Goal: Browse casually: Explore the website without a specific task or goal

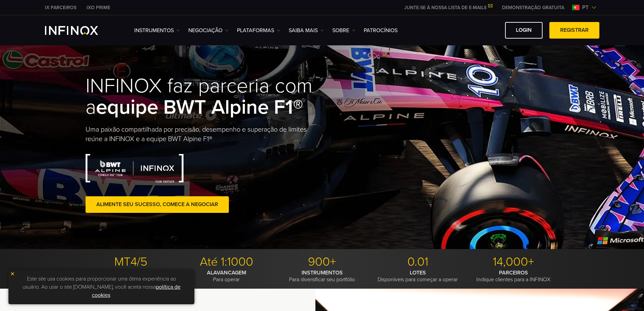
click at [69, 33] on img "INFINOX Logo" at bounding box center [71, 30] width 53 height 9
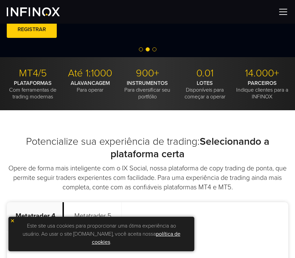
scroll to position [68, 0]
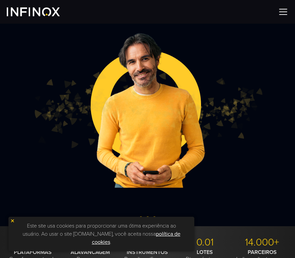
click at [12, 219] on img at bounding box center [12, 220] width 5 height 5
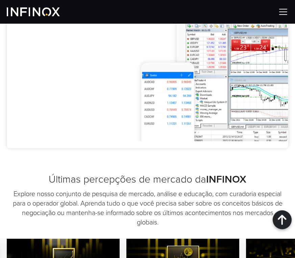
scroll to position [676, 0]
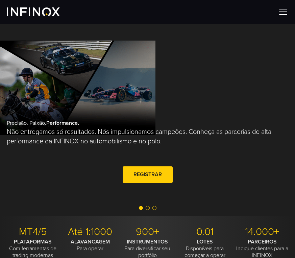
click at [148, 208] on span "Go to slide 2" at bounding box center [148, 208] width 4 height 4
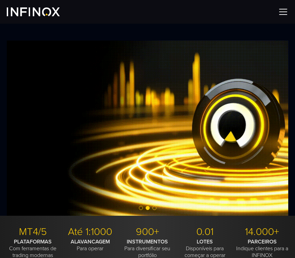
click at [155, 208] on span "Go to slide 3" at bounding box center [154, 208] width 4 height 4
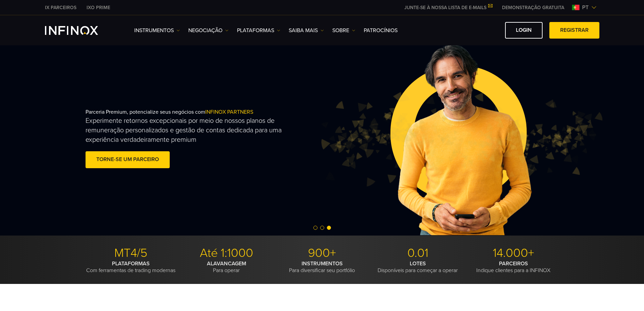
click at [295, 230] on div at bounding box center [322, 228] width 644 height 8
click at [295, 229] on span "Go to slide 1" at bounding box center [315, 227] width 4 height 4
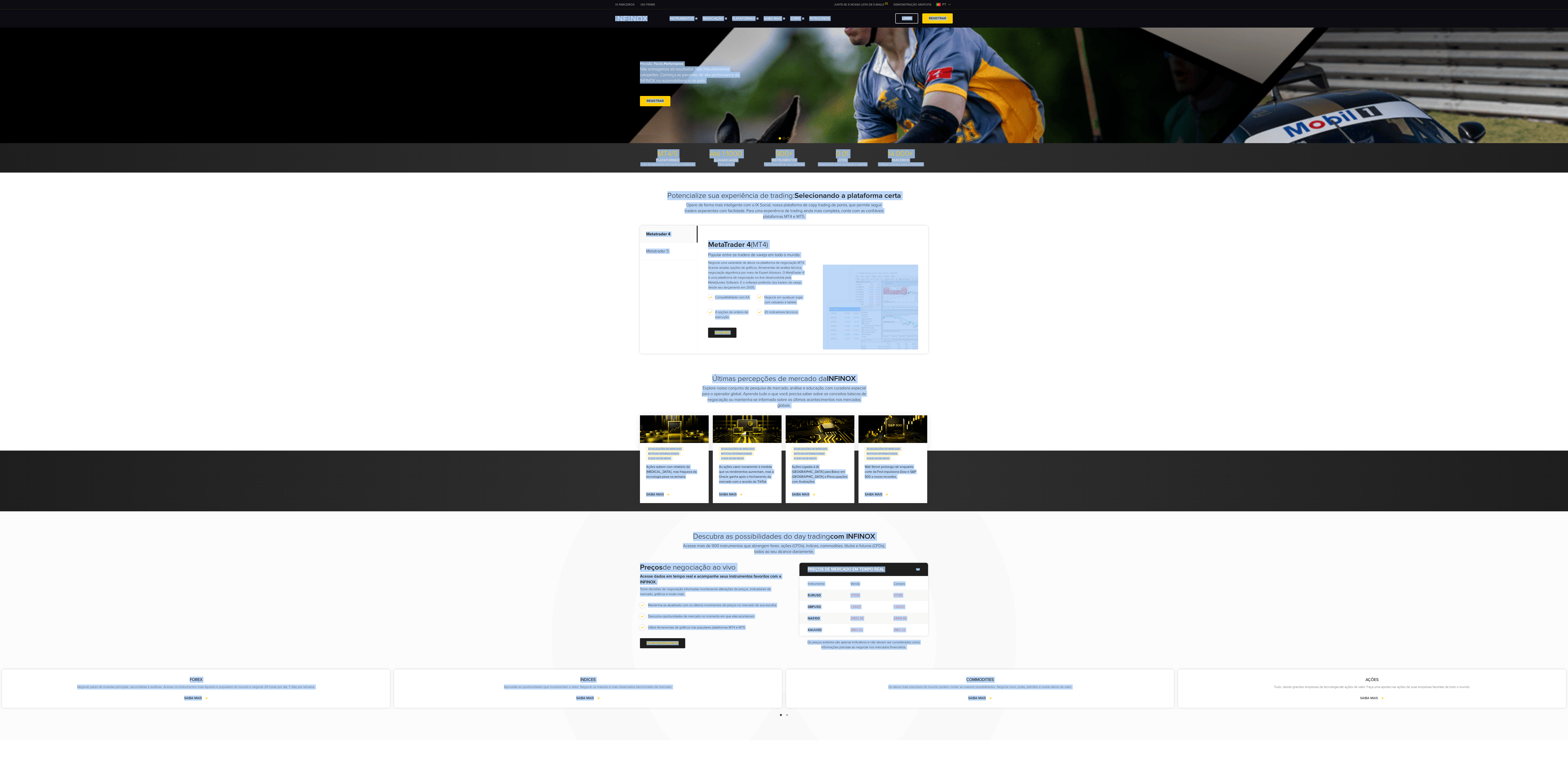
drag, startPoint x: 537, startPoint y: 15, endPoint x: 1199, endPoint y: 683, distance: 940.5
type textarea "**********"
click at [180, 157] on body "IX PARCEIROS IXO PRIME JUNTE-SE À NOSSA LISTA DE E-MAILS Nunca perca uma oportu…" at bounding box center [784, 593] width 1568 height 1187
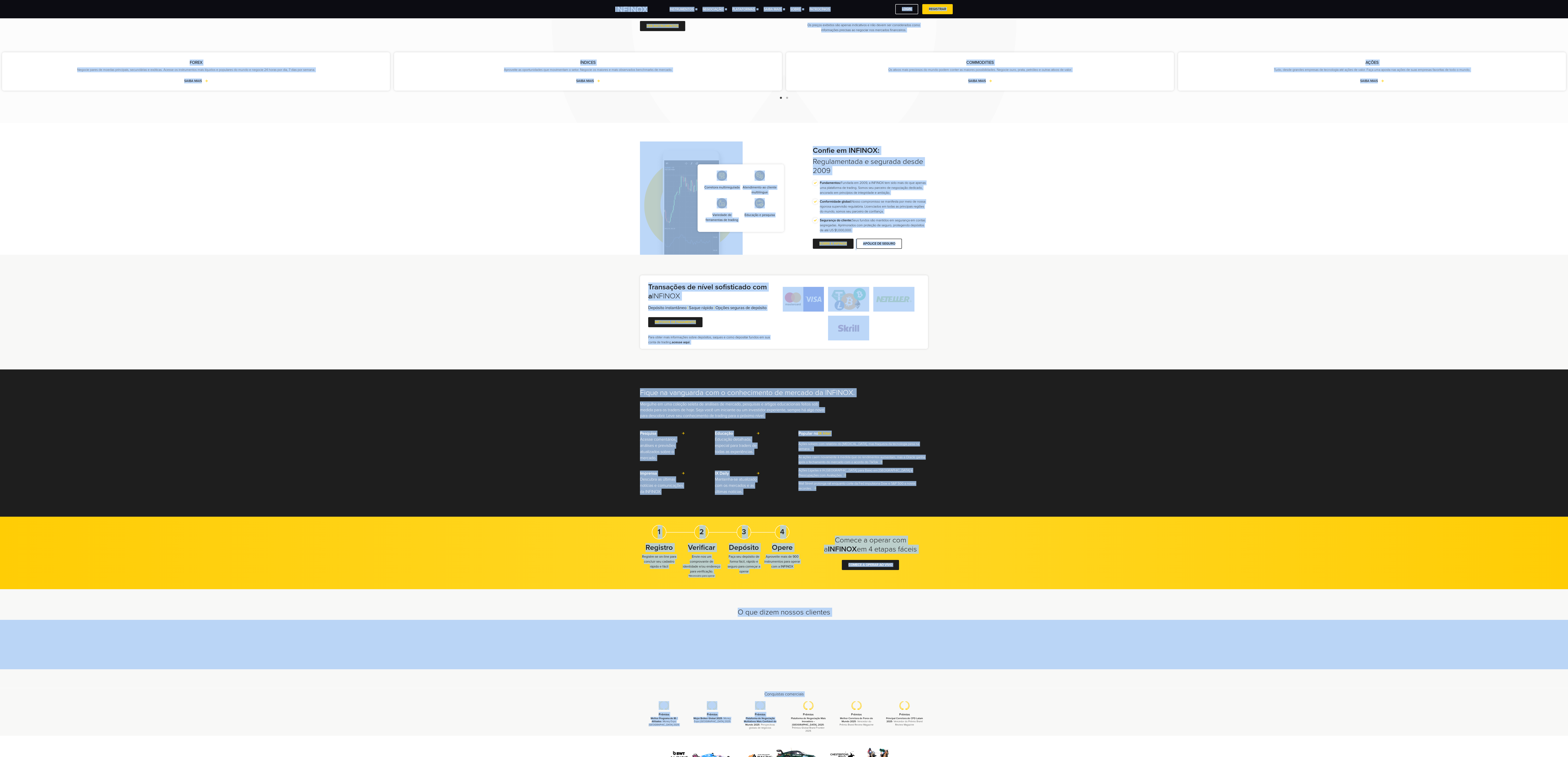
scroll to position [659, 0]
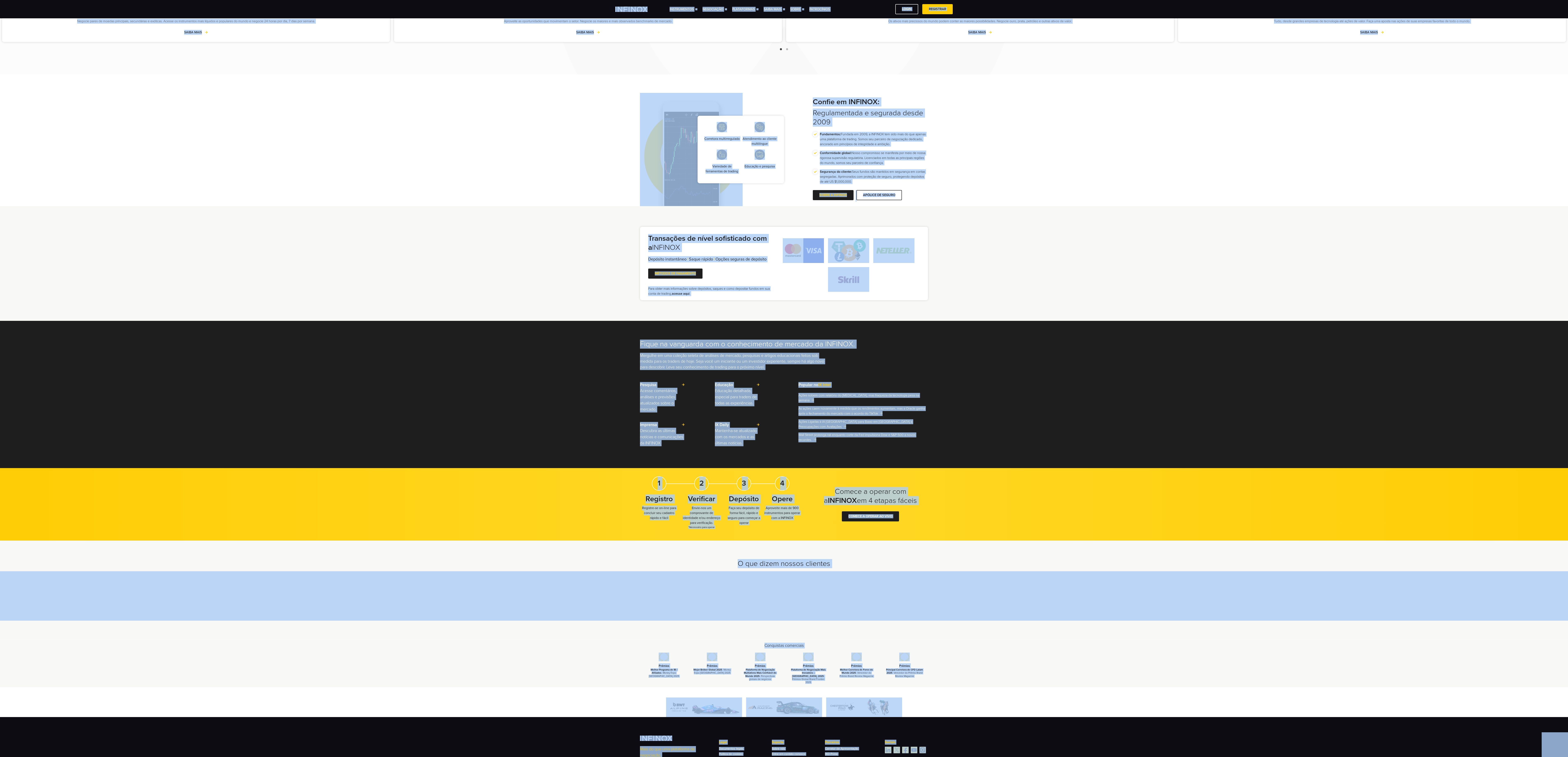
copy body "Instrumentos Instrumentos Informações sobre produtos NEGOCIAÇÃO Contas Financia…"
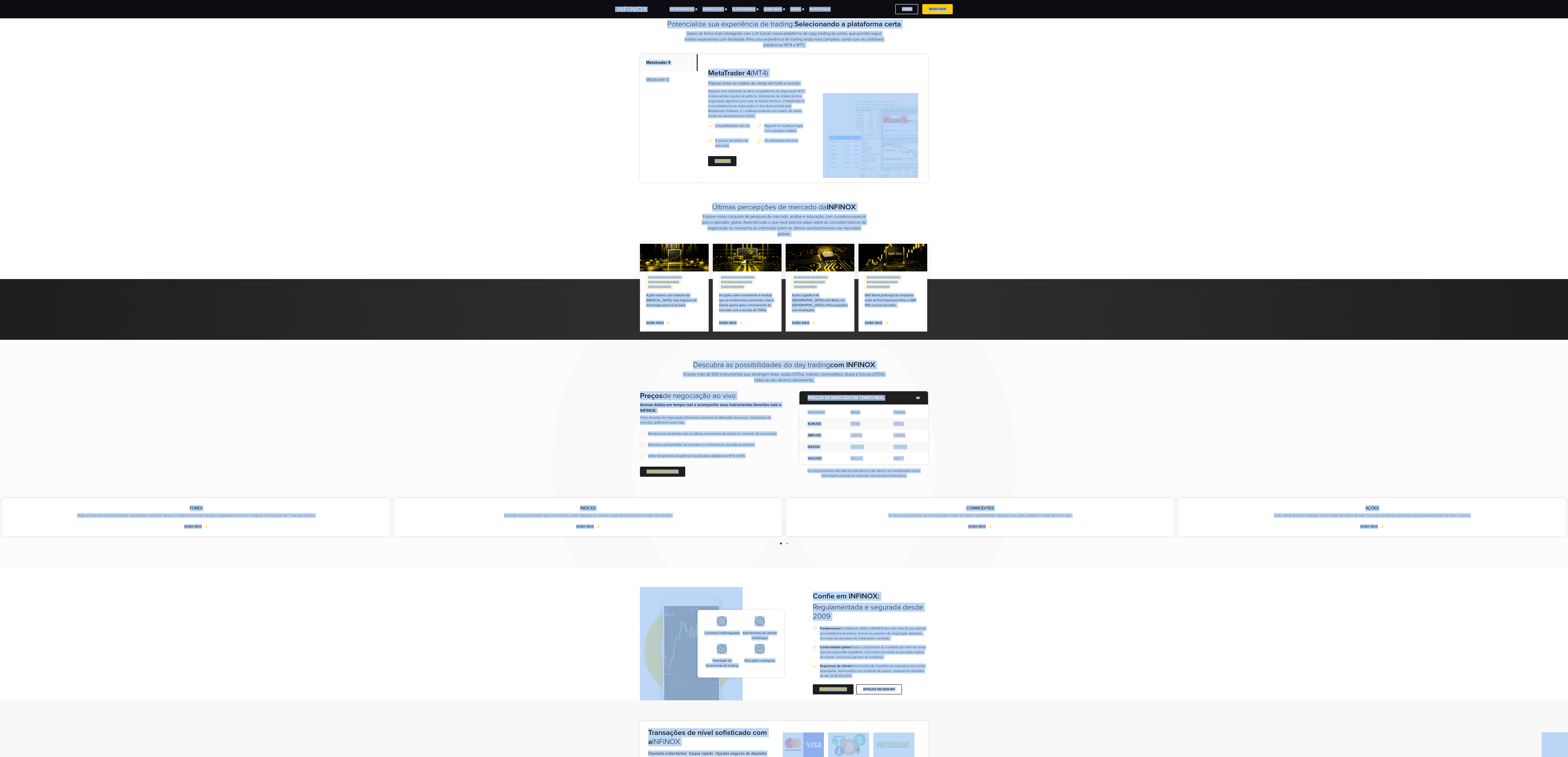
scroll to position [0, 0]
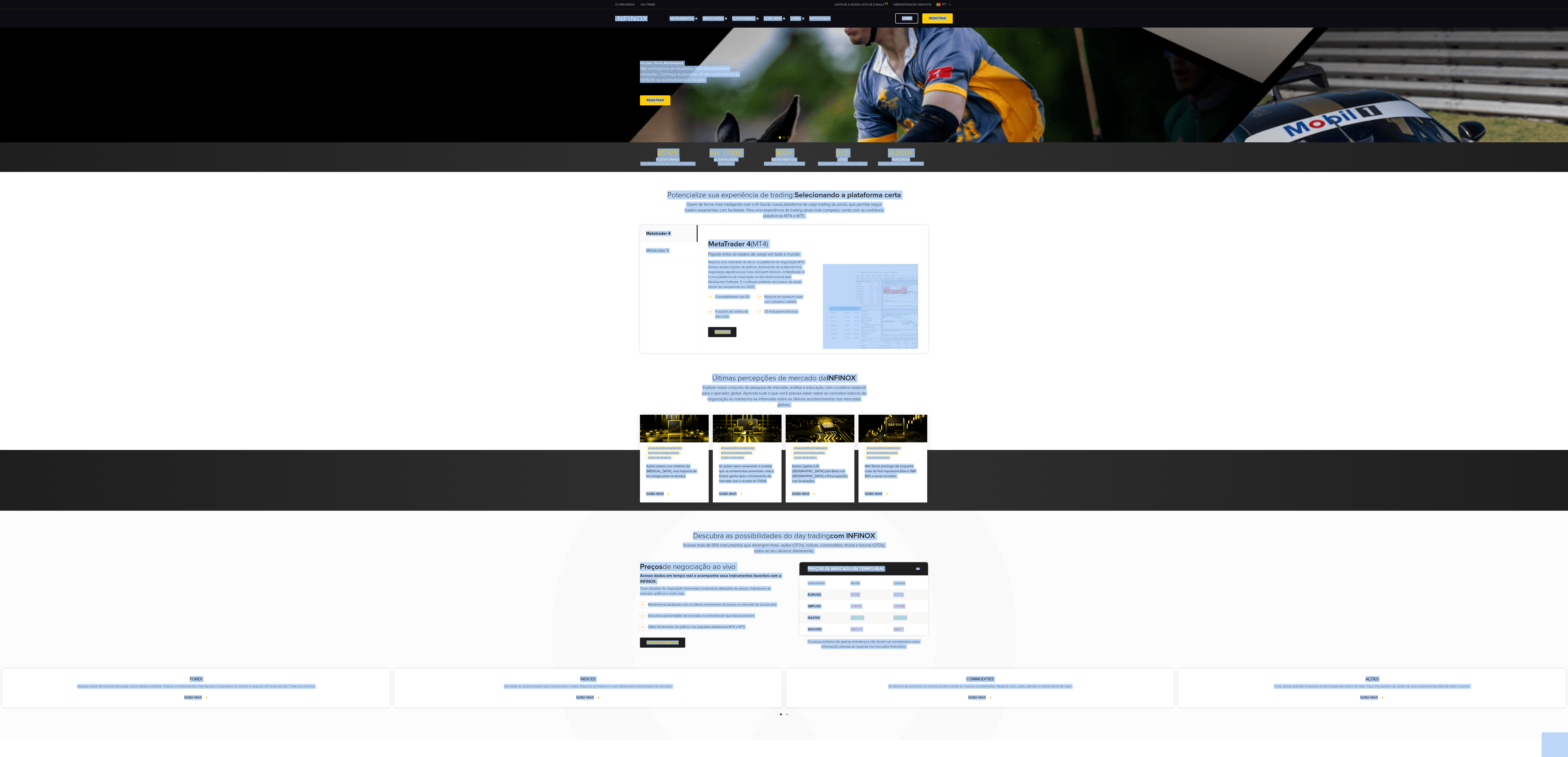
click at [180, 157] on div "Últimas percepções de mercado da INFINOX Explore nosso conjunto de pesquisa de …" at bounding box center [784, 390] width 1568 height 34
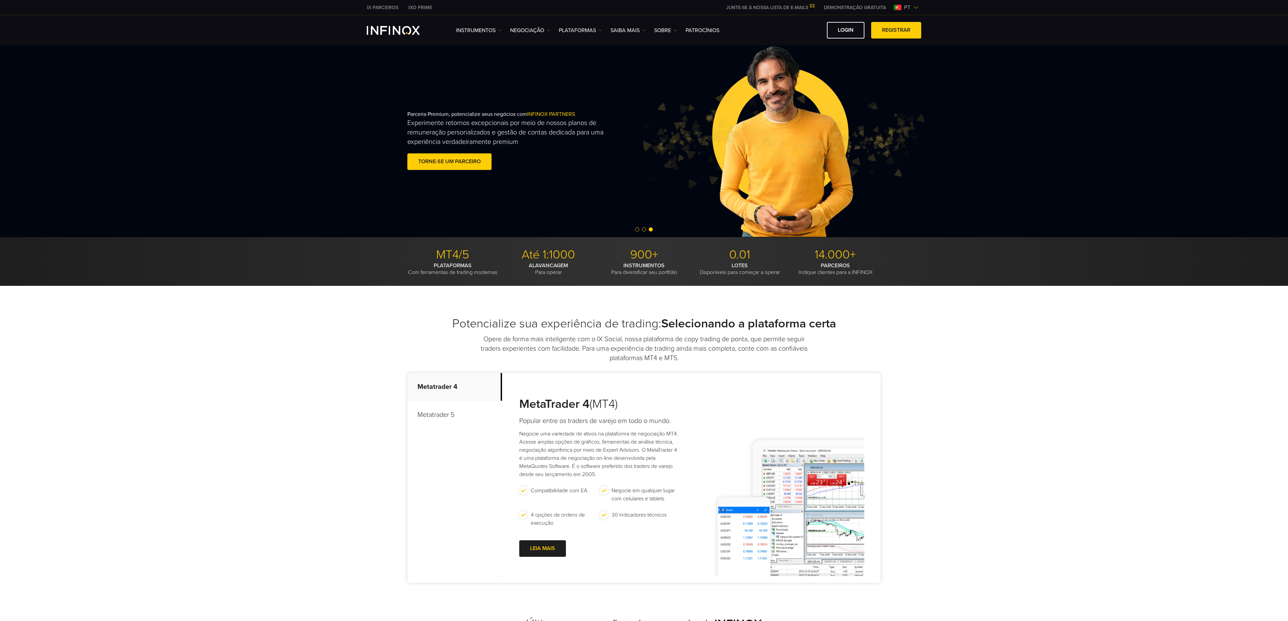
click at [295, 224] on div "Parceria Premium, potencialize seus negócios com INFINOX PARTNERS Experimente r…" at bounding box center [644, 141] width 487 height 192
click at [295, 230] on span "Go to slide 1" at bounding box center [637, 230] width 4 height 4
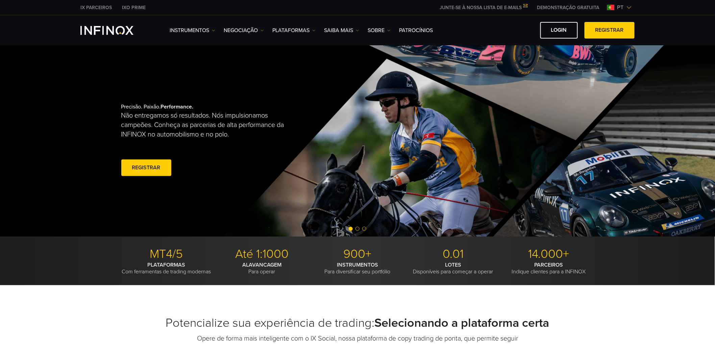
click at [295, 227] on span "Go to slide 2" at bounding box center [358, 229] width 4 height 4
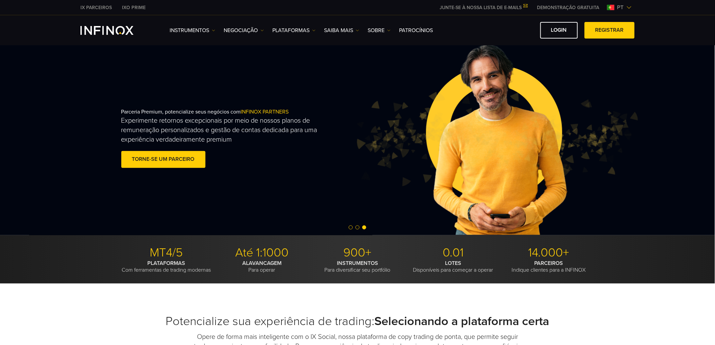
click at [295, 225] on div at bounding box center [357, 228] width 715 height 8
click at [295, 226] on span "Go to slide 1" at bounding box center [351, 227] width 4 height 4
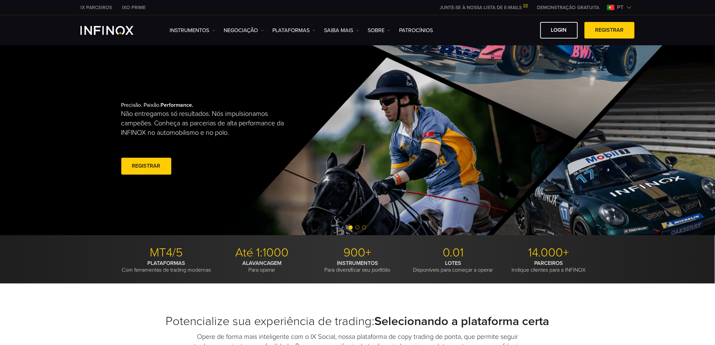
click at [295, 226] on span "Go to slide 2" at bounding box center [358, 227] width 4 height 4
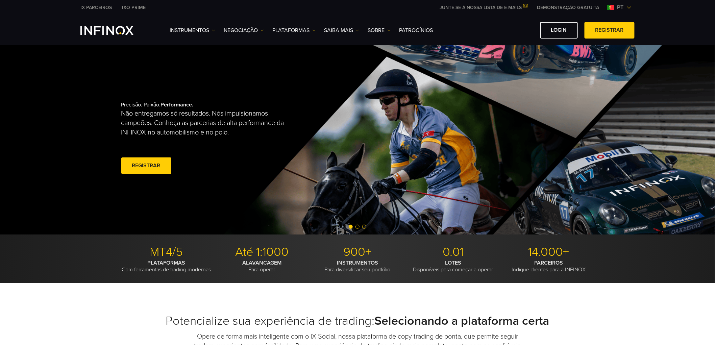
click at [295, 226] on span "Go to slide 2" at bounding box center [358, 227] width 4 height 4
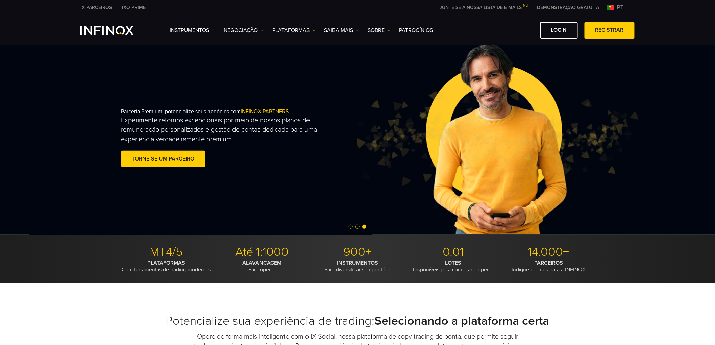
click at [295, 226] on div at bounding box center [357, 227] width 715 height 8
click at [295, 227] on span "Go to slide 2" at bounding box center [358, 227] width 4 height 4
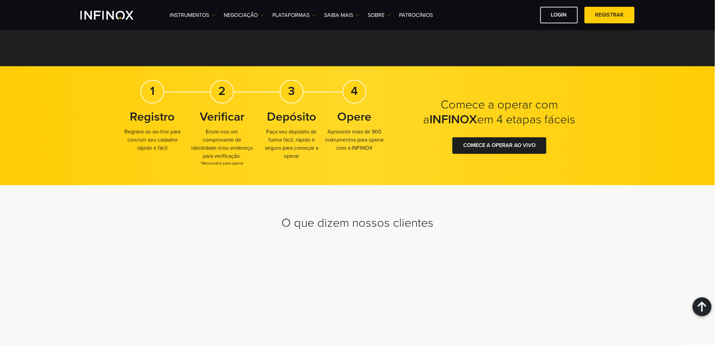
scroll to position [1803, 0]
